Goal: Find specific page/section: Find specific page/section

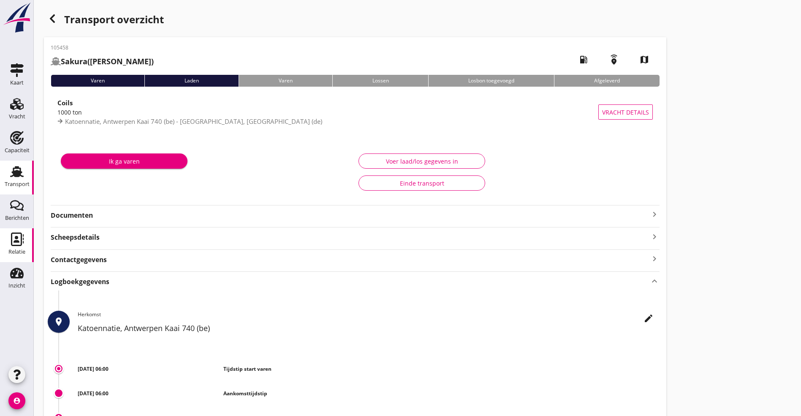
click at [18, 240] on icon "Relatie" at bounding box center [17, 239] width 14 height 14
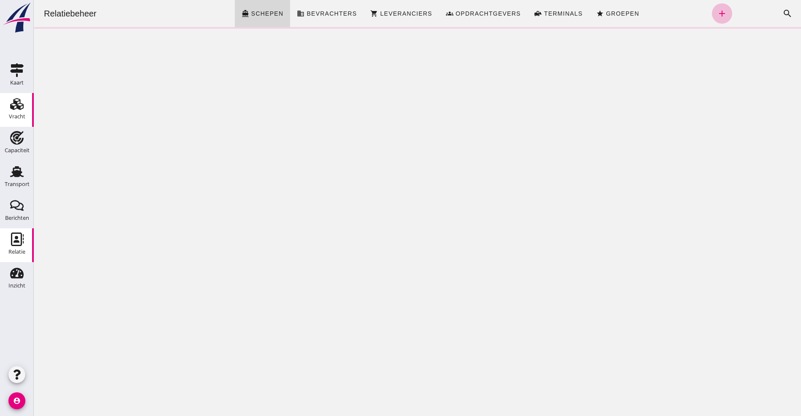
click at [22, 101] on icon "Vracht" at bounding box center [17, 104] width 14 height 14
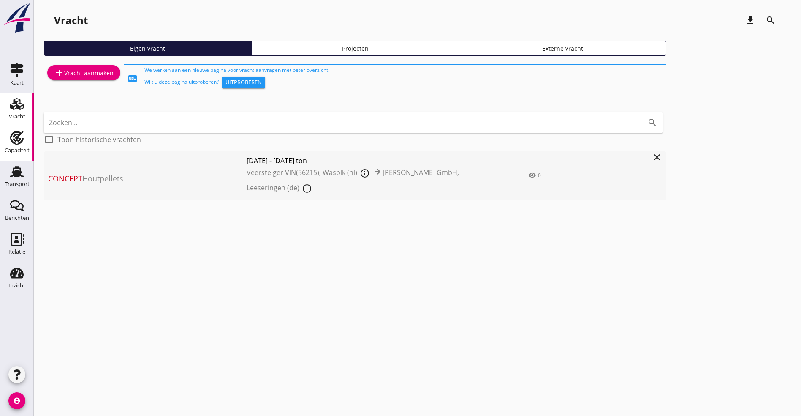
click at [15, 127] on link "Capaciteit Capaciteit" at bounding box center [17, 144] width 34 height 34
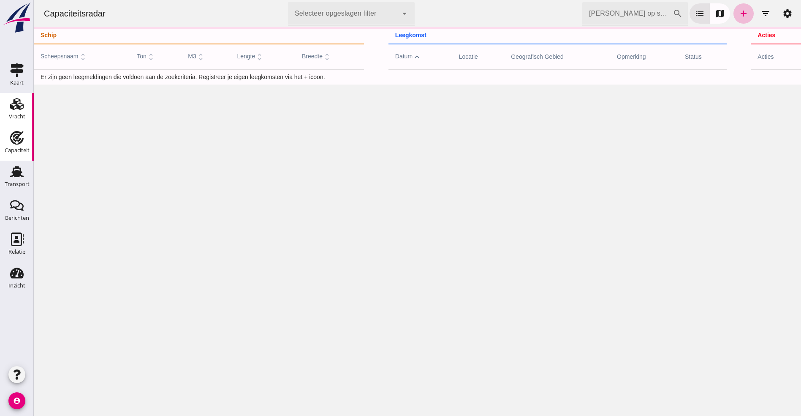
click at [19, 106] on use at bounding box center [17, 104] width 14 height 12
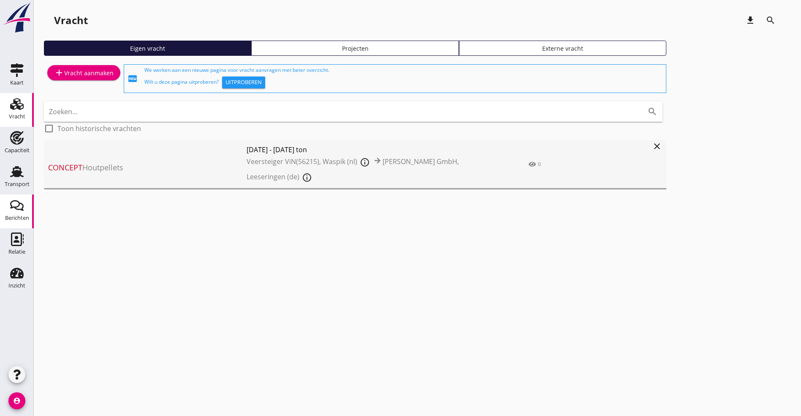
click at [18, 213] on div "Berichten" at bounding box center [17, 218] width 24 height 12
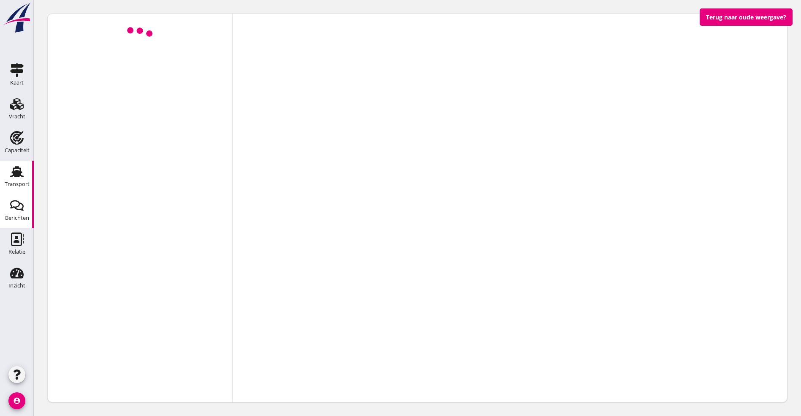
click at [16, 173] on use at bounding box center [17, 171] width 14 height 11
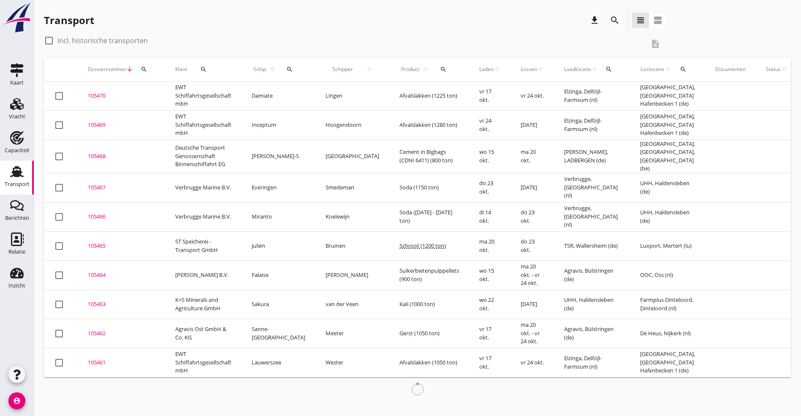
click at [286, 69] on icon "search" at bounding box center [289, 69] width 7 height 7
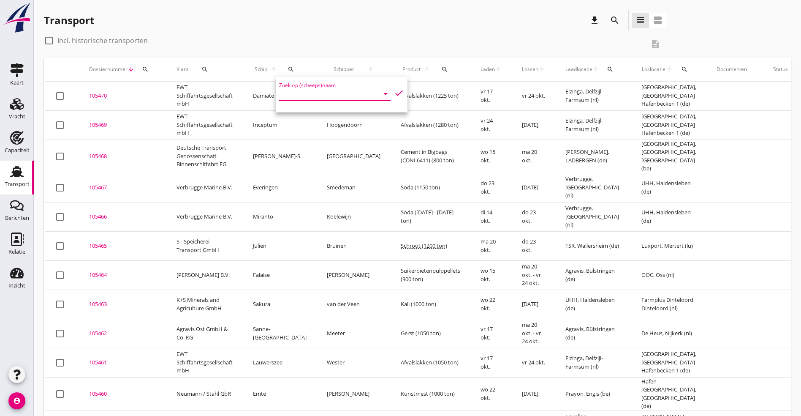
click at [296, 92] on input "Zoek op (scheeps)naam" at bounding box center [323, 94] width 88 height 14
click at [304, 93] on input "rapido" at bounding box center [323, 94] width 88 height 14
type input "rapida"
